Goal: Go to known website: Access a specific website the user already knows

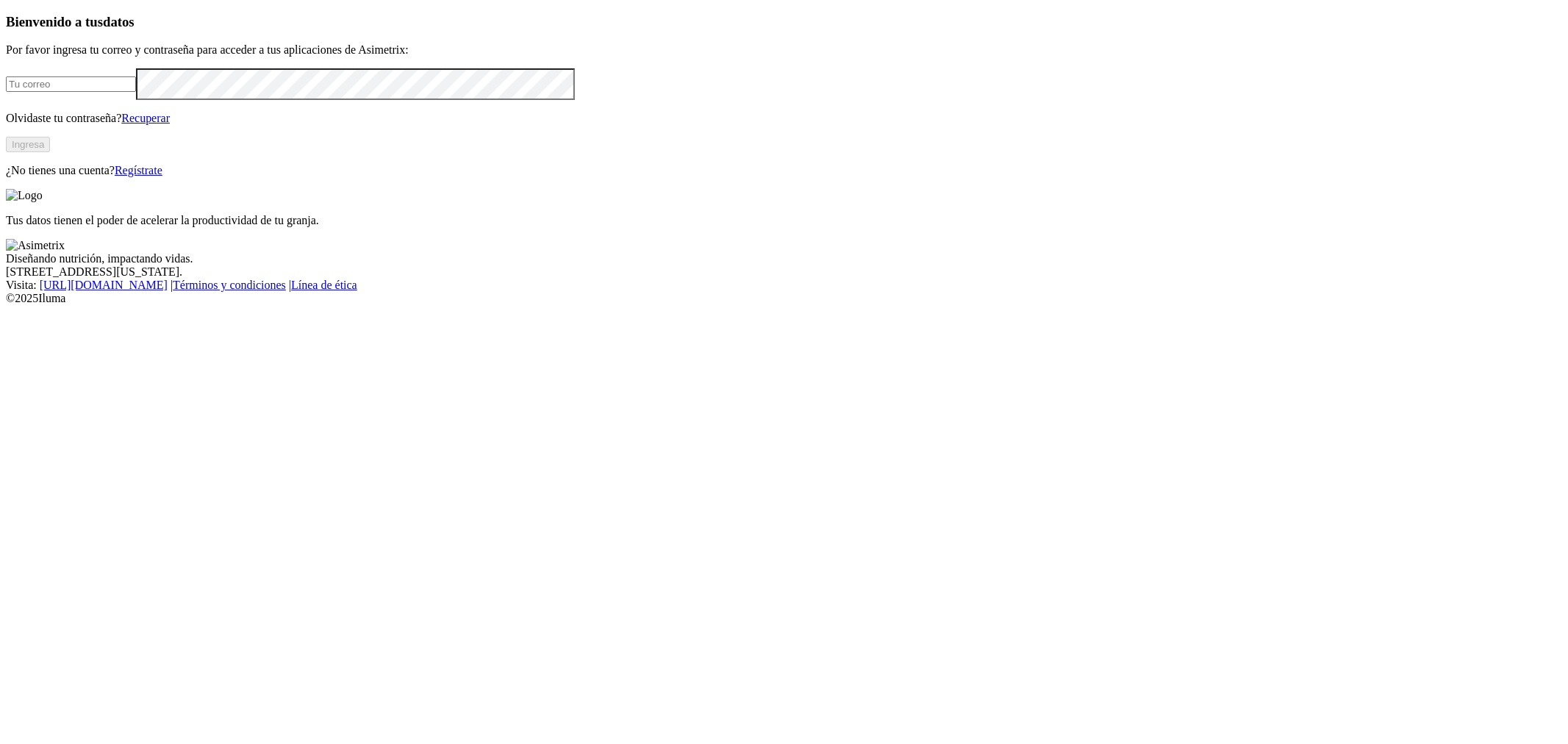
type input "[PERSON_NAME][EMAIL_ADDRESS][PERSON_NAME][DOMAIN_NAME]"
click at [50, 152] on button "Ingresa" at bounding box center [28, 144] width 44 height 15
